Goal: Task Accomplishment & Management: Manage account settings

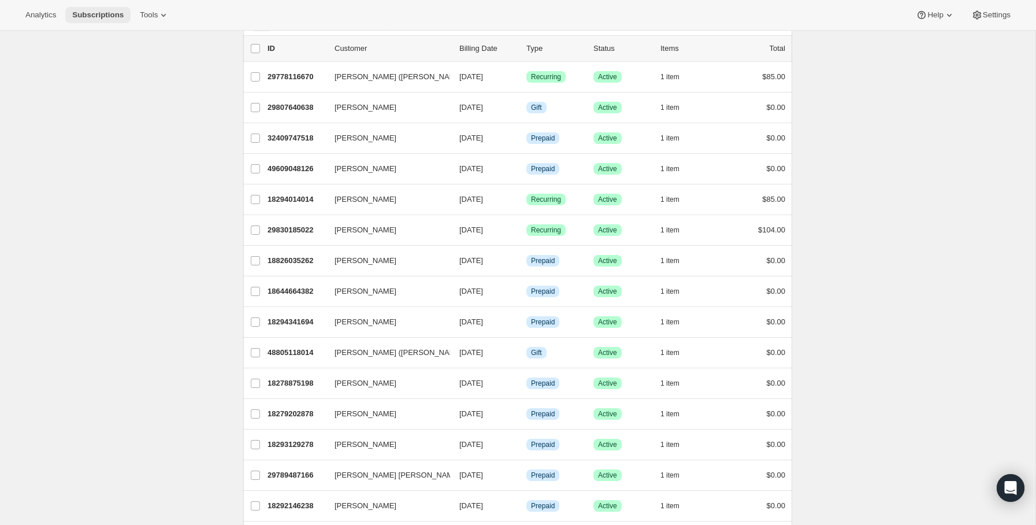
scroll to position [158, 0]
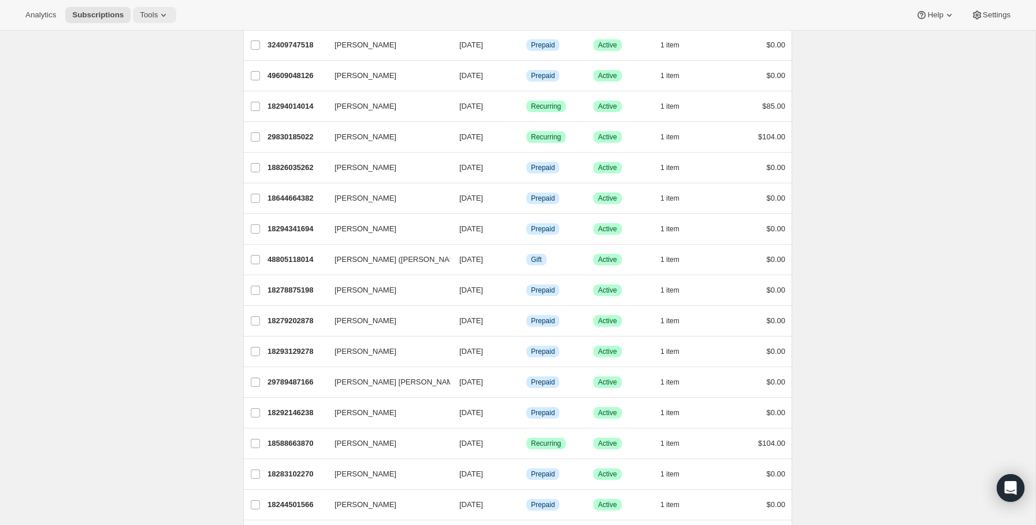
click at [148, 10] on span "Tools" at bounding box center [149, 14] width 18 height 9
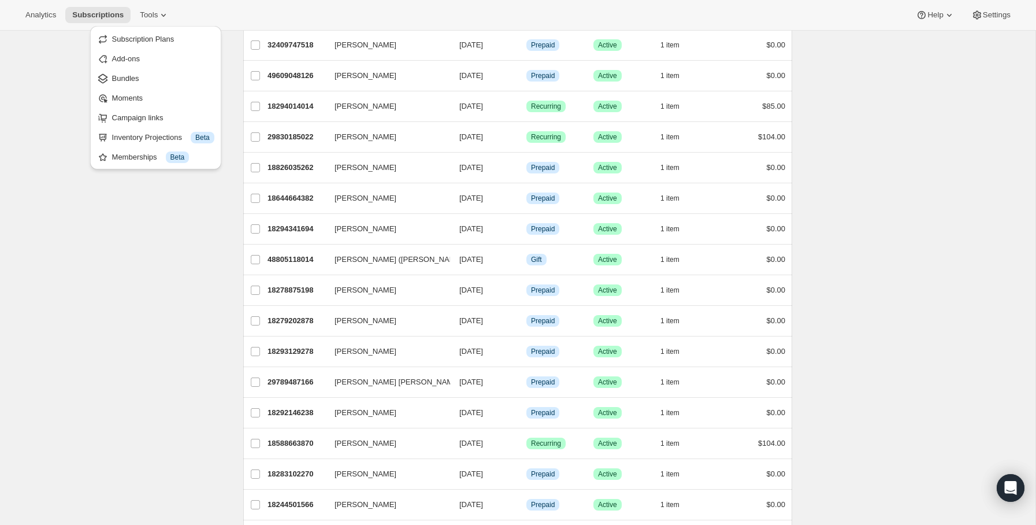
click at [126, 79] on span "Bundles" at bounding box center [125, 78] width 27 height 9
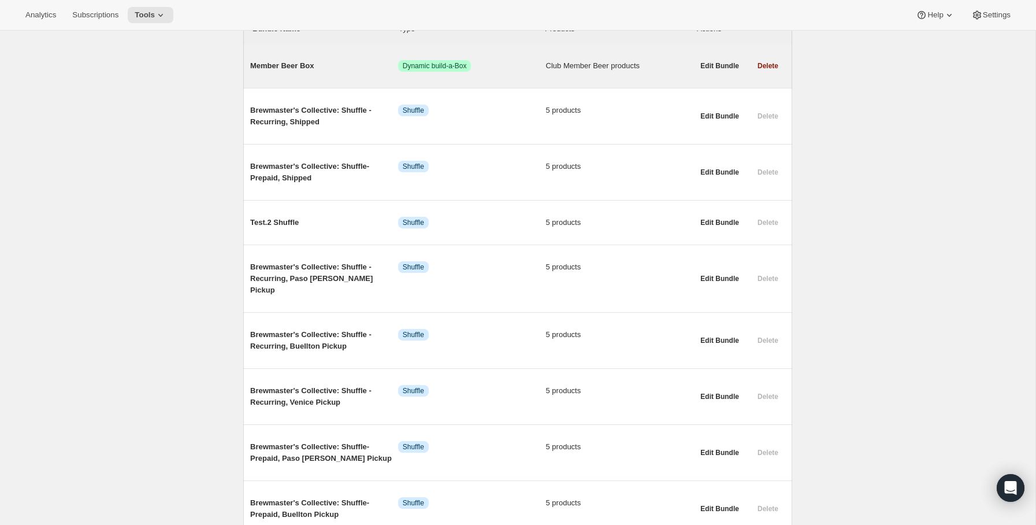
scroll to position [158, 0]
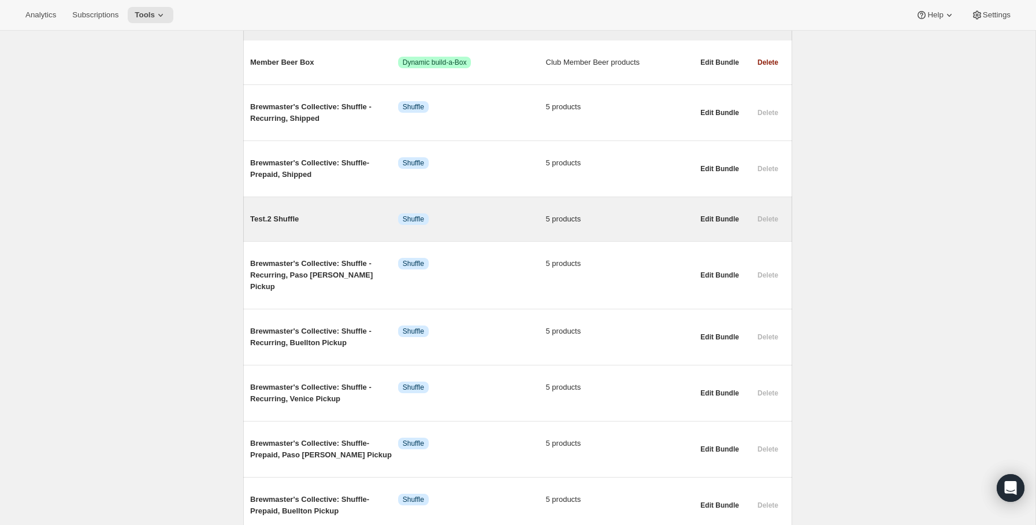
click at [276, 221] on span "Test.2 Shuffle" at bounding box center [324, 219] width 148 height 12
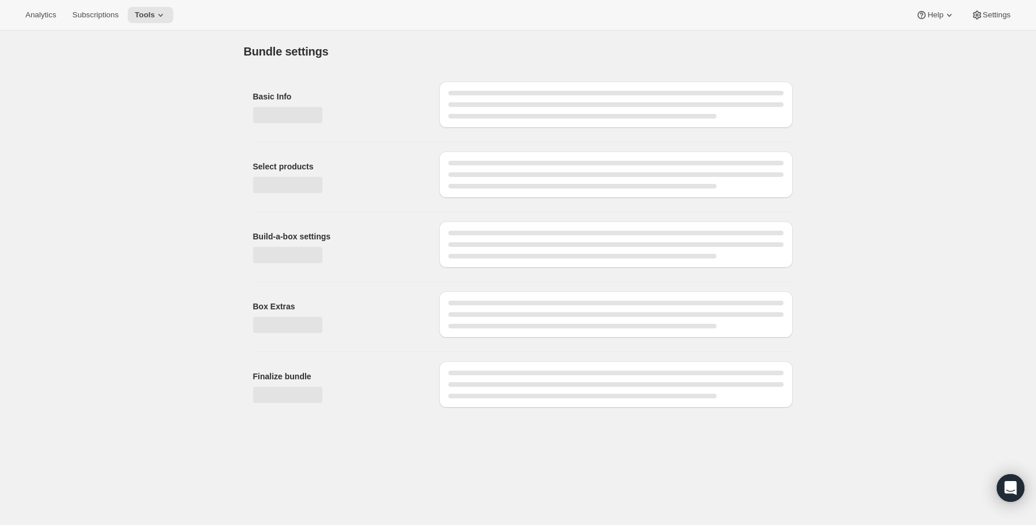
type input "Test.2 Shuffle"
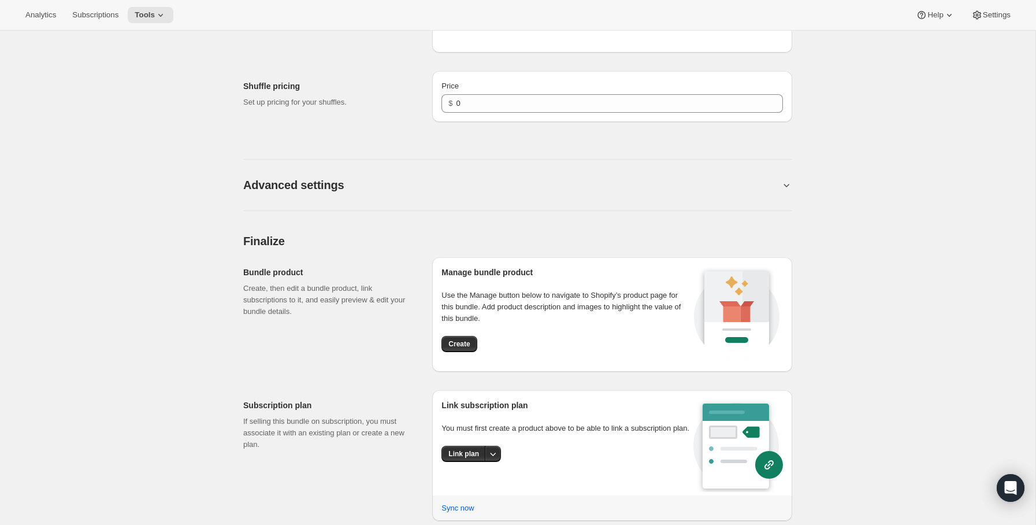
scroll to position [652, 0]
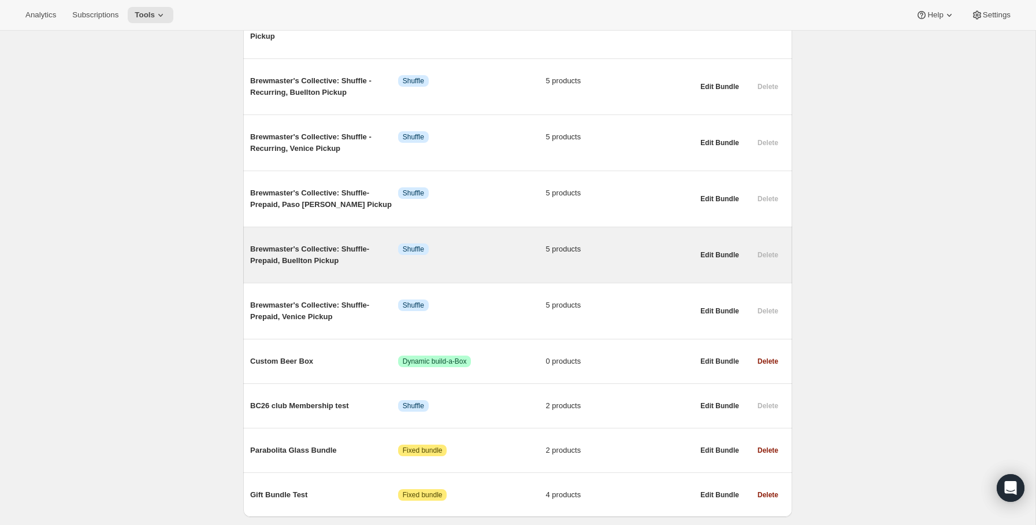
scroll to position [437, 0]
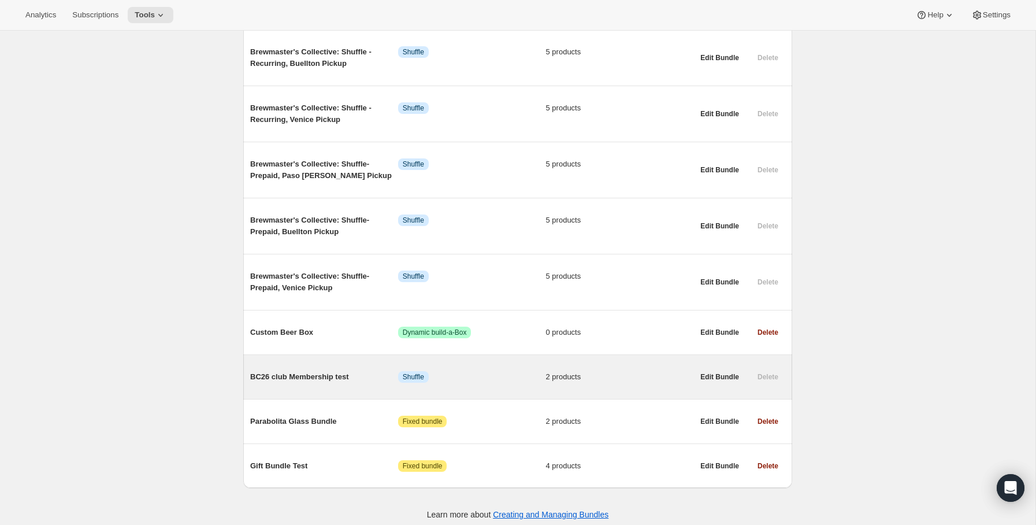
click at [289, 371] on span "BC26 club Membership test" at bounding box center [324, 377] width 148 height 12
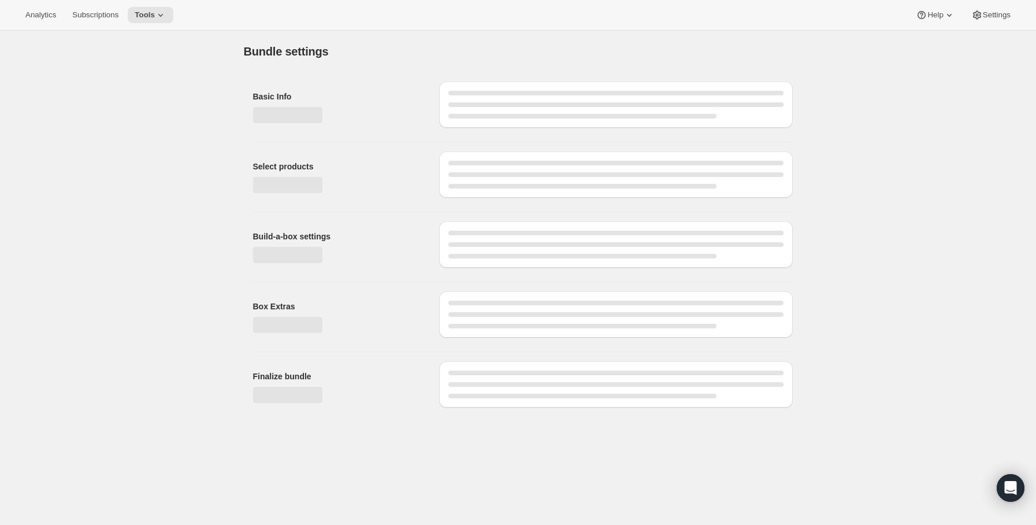
type input "BC26 club Membership test"
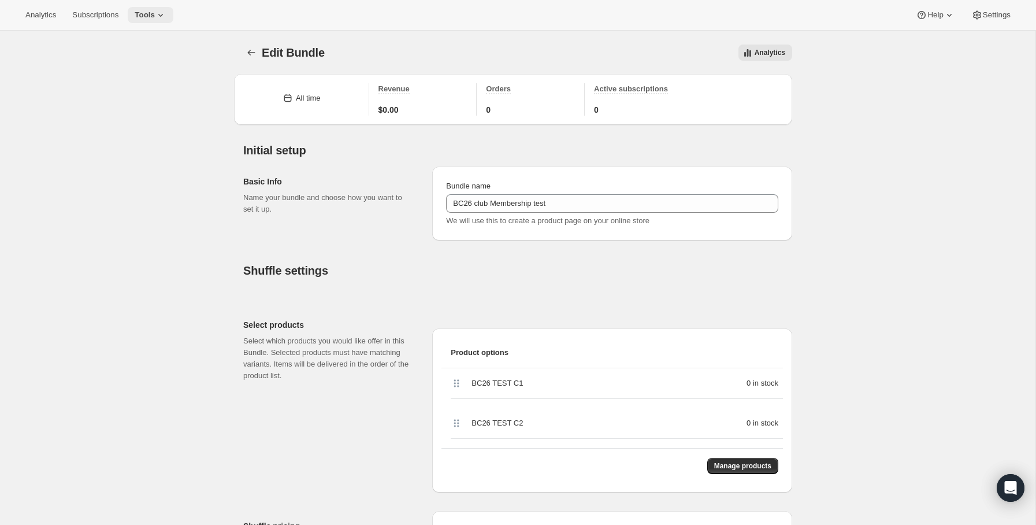
click at [166, 9] on icon at bounding box center [161, 15] width 12 height 12
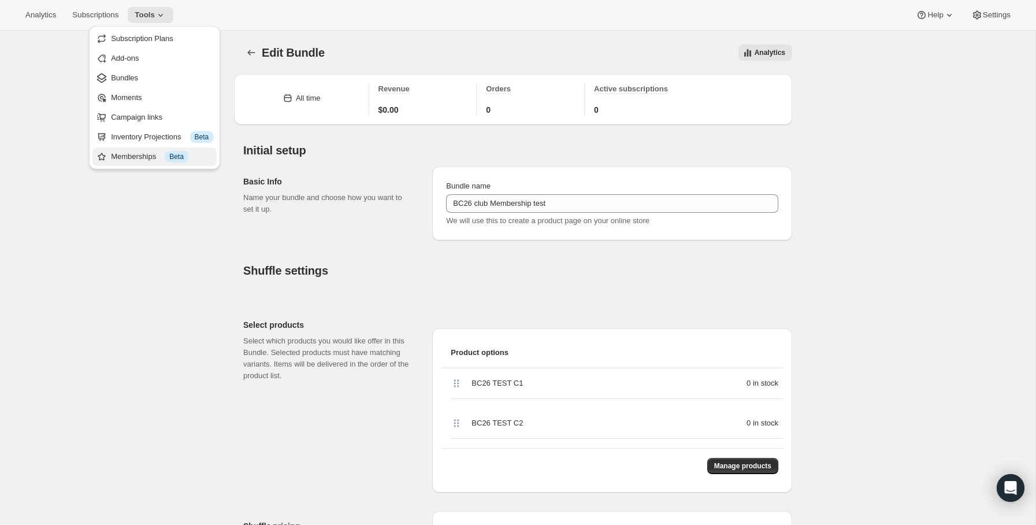
click at [148, 158] on div "Memberships Info Beta" at bounding box center [162, 157] width 102 height 12
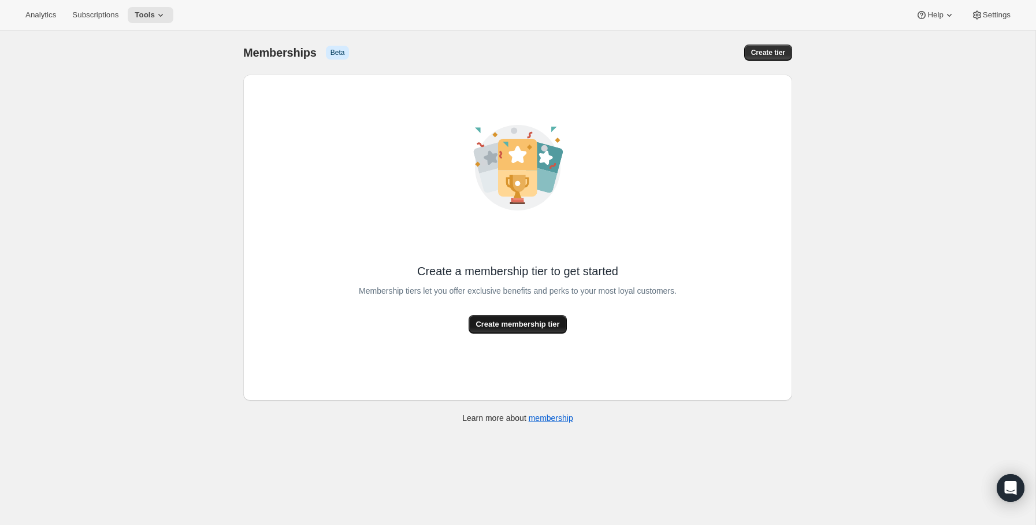
click at [526, 323] on span "Create membership tier" at bounding box center [517, 324] width 84 height 12
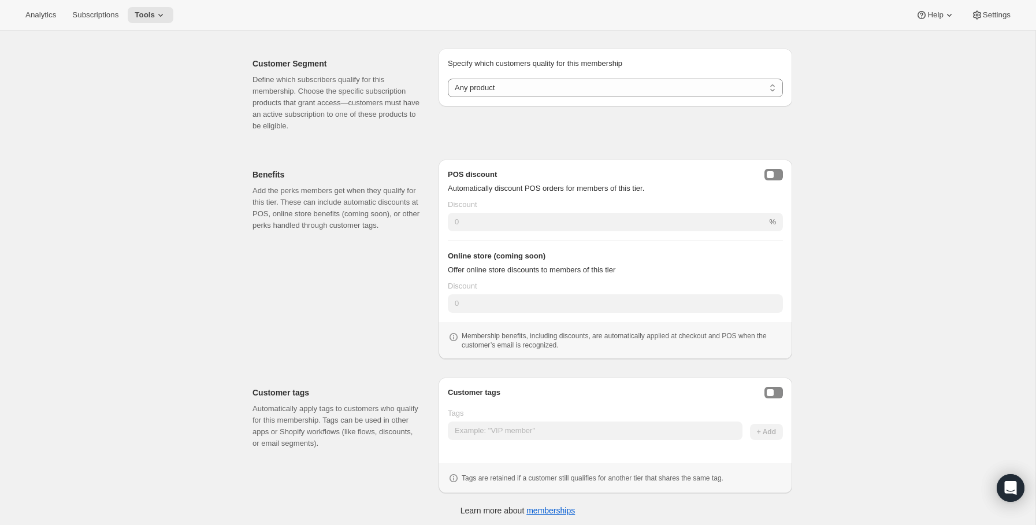
scroll to position [176, 0]
drag, startPoint x: 466, startPoint y: 255, endPoint x: 624, endPoint y: 276, distance: 159.7
click at [615, 276] on div "POS discount Automatically discount POS orders for members of this tier. Discou…" at bounding box center [615, 239] width 335 height 144
drag, startPoint x: 624, startPoint y: 276, endPoint x: 636, endPoint y: 277, distance: 12.3
click at [626, 276] on div "POS discount Automatically discount POS orders for members of this tier. Discou…" at bounding box center [615, 239] width 335 height 144
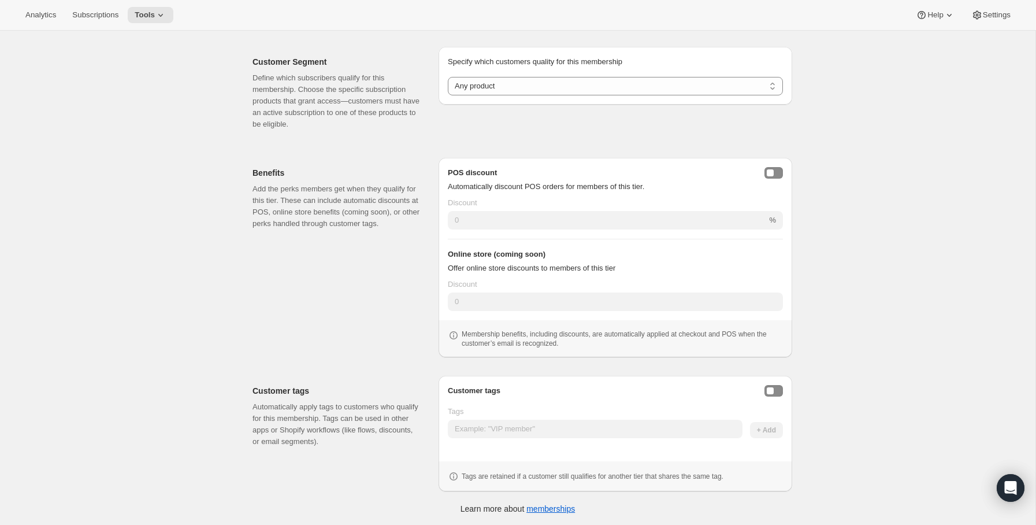
drag, startPoint x: 491, startPoint y: 178, endPoint x: 558, endPoint y: 172, distance: 67.3
click at [491, 177] on h3 "POS discount" at bounding box center [472, 173] width 49 height 12
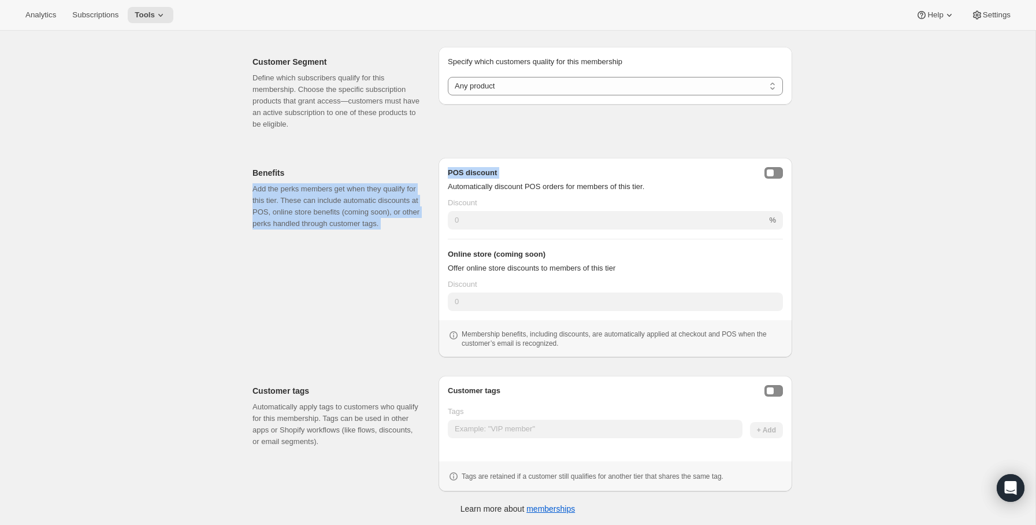
drag, startPoint x: 558, startPoint y: 180, endPoint x: 428, endPoint y: 174, distance: 129.6
click at [428, 174] on div "Benefits Add the perks members get when they qualify for this tier. These can i…" at bounding box center [517, 252] width 549 height 209
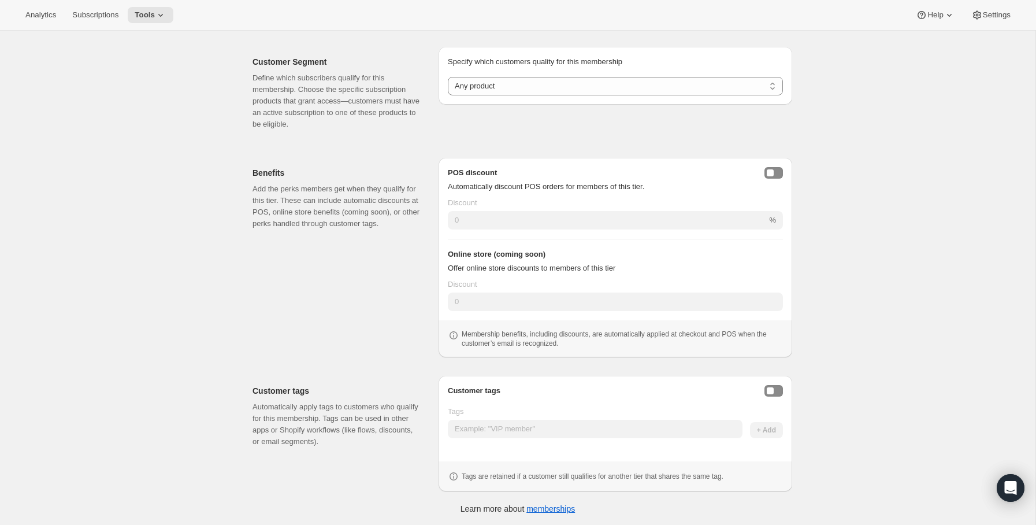
click at [527, 188] on p "Automatically discount POS orders for members of this tier." at bounding box center [615, 187] width 335 height 12
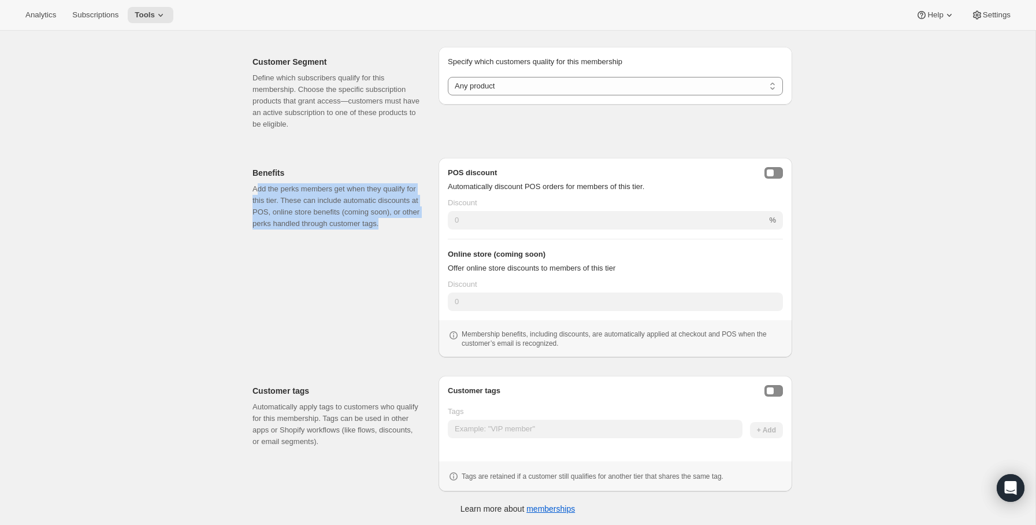
drag, startPoint x: 260, startPoint y: 188, endPoint x: 395, endPoint y: 255, distance: 150.4
click at [397, 257] on div "Benefits Add the perks members get when they qualify for this tier. These can i…" at bounding box center [340, 257] width 177 height 199
click at [395, 255] on div "Benefits Add the perks members get when they qualify for this tier. These can i…" at bounding box center [340, 257] width 177 height 199
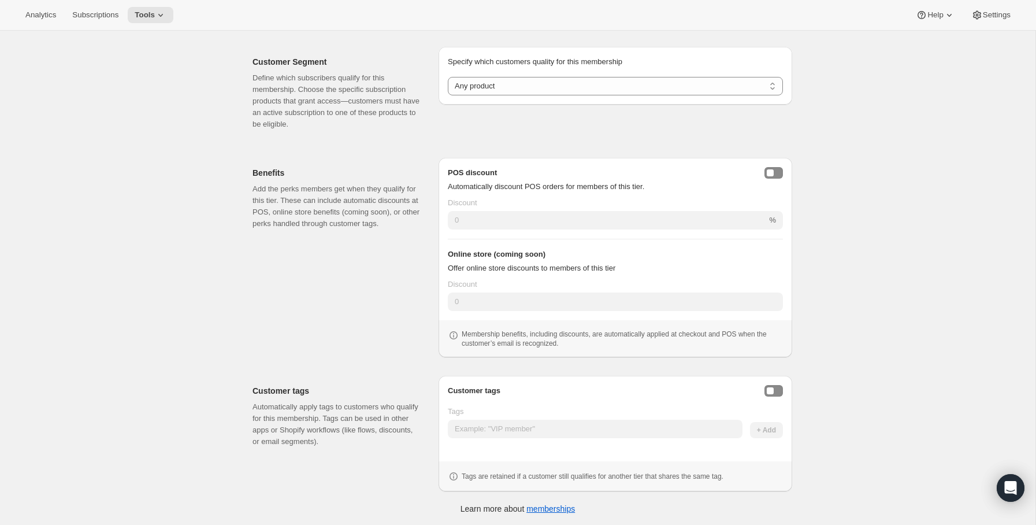
scroll to position [0, 0]
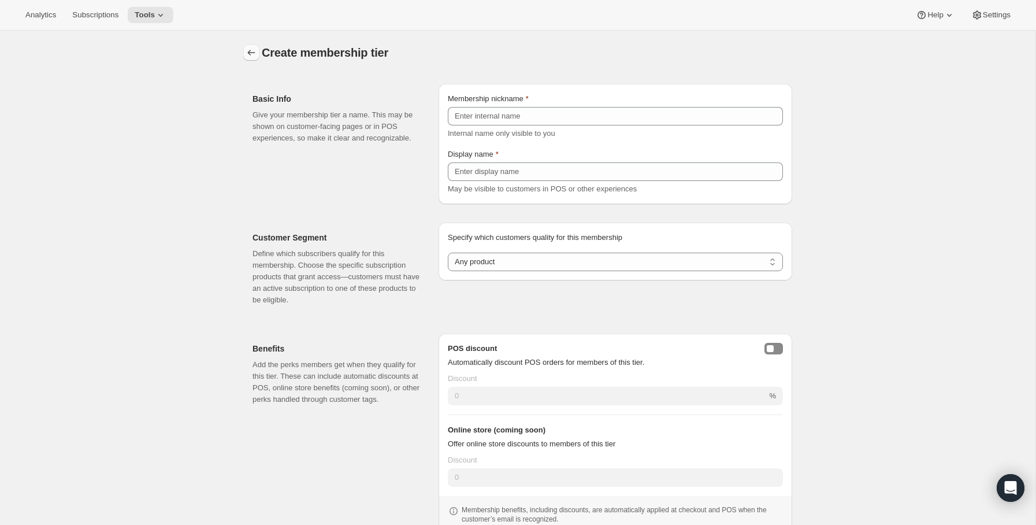
click at [255, 50] on icon "Memberships" at bounding box center [252, 53] width 12 height 12
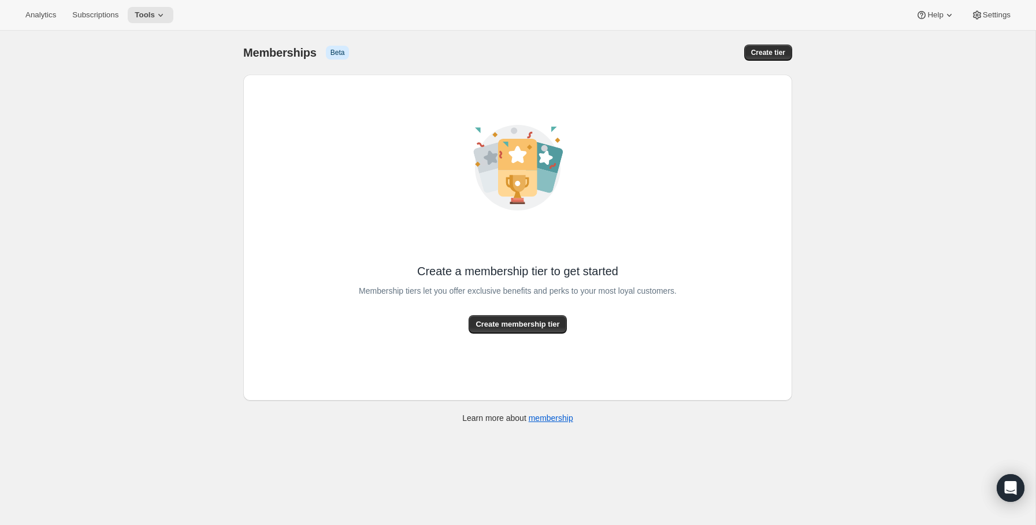
scroll to position [1, 0]
click at [155, 18] on span "Tools" at bounding box center [145, 14] width 20 height 9
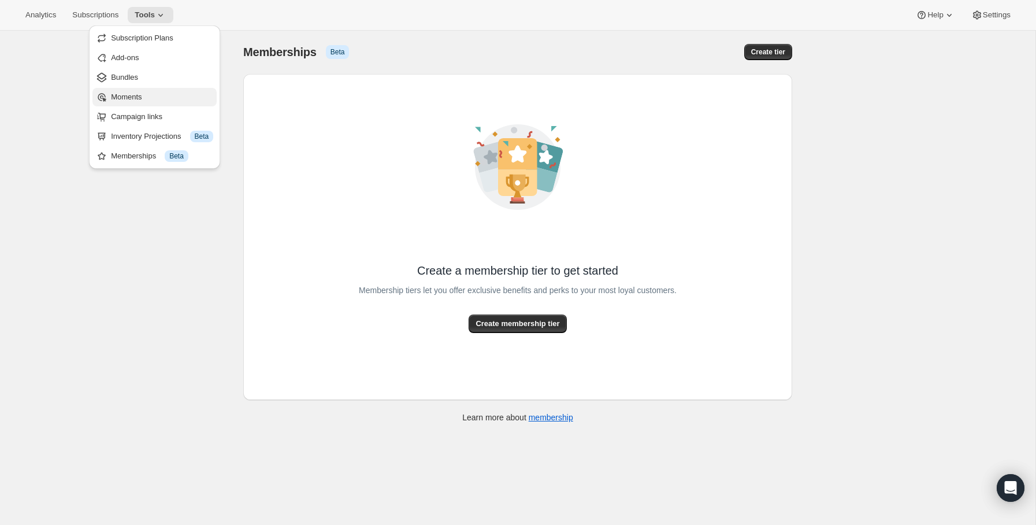
scroll to position [0, 0]
click at [154, 100] on span "Moments" at bounding box center [162, 98] width 102 height 12
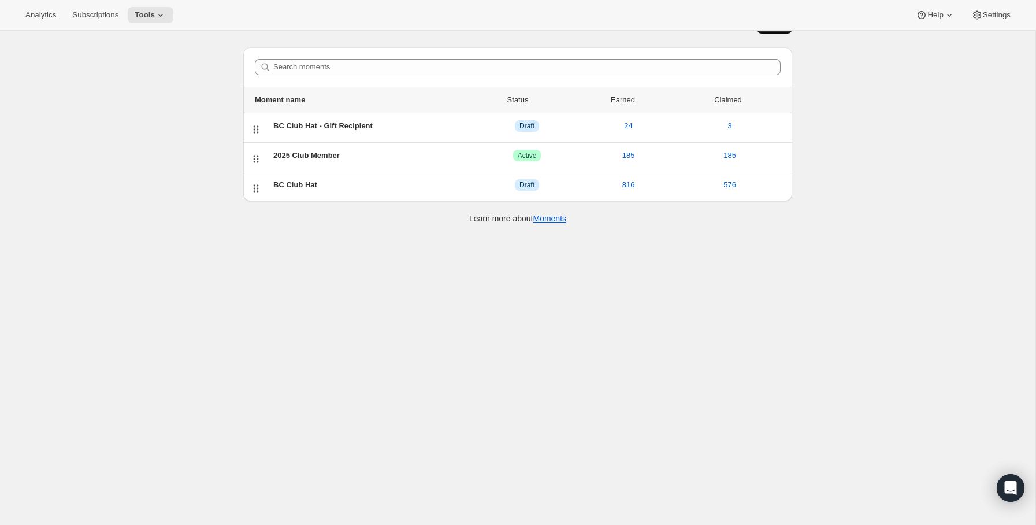
scroll to position [31, 0]
